Goal: Communication & Community: Answer question/provide support

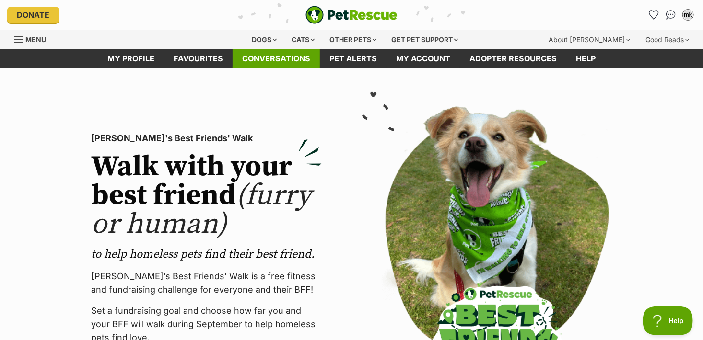
click at [298, 57] on link "Conversations" at bounding box center [275, 58] width 87 height 19
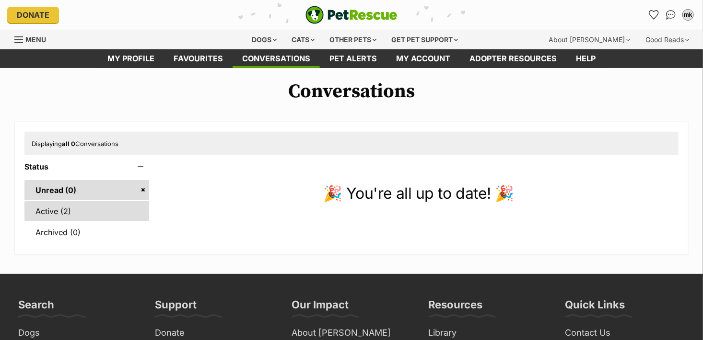
click at [111, 210] on link "Active (2)" at bounding box center [86, 211] width 125 height 20
